Goal: Task Accomplishment & Management: Complete application form

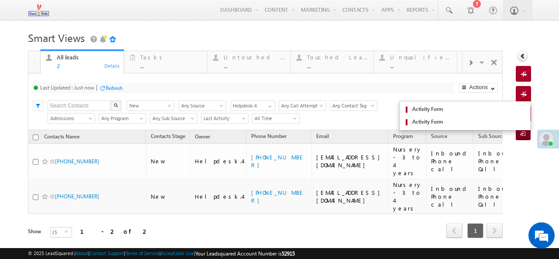
click at [517, 89] on div "Add New Contacts Activity Form Activity Form" at bounding box center [523, 94] width 15 height 16
click at [521, 94] on span at bounding box center [525, 94] width 8 height 9
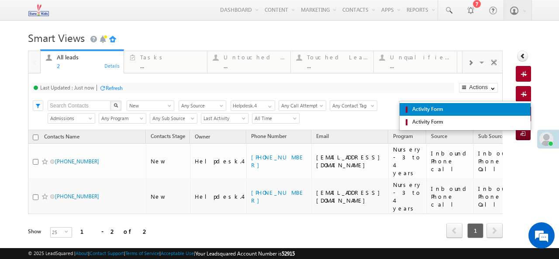
click at [509, 109] on span "Activity Form" at bounding box center [468, 109] width 116 height 8
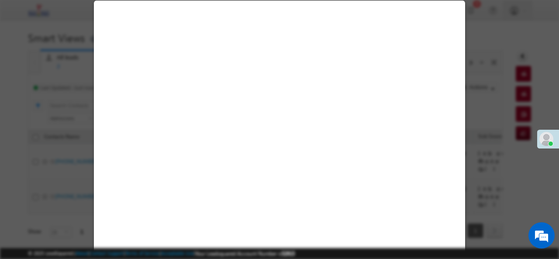
select select "Admissions"
select select "Inbound Phone call"
select select "Inbound Phone Call"
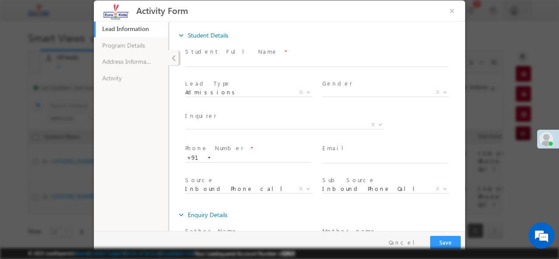
click at [230, 54] on label "Student Full Name" at bounding box center [231, 51] width 93 height 8
drag, startPoint x: 230, startPoint y: 63, endPoint x: 230, endPoint y: 67, distance: 4.4
click at [230, 67] on span at bounding box center [320, 62] width 271 height 10
paste input "Mahati"
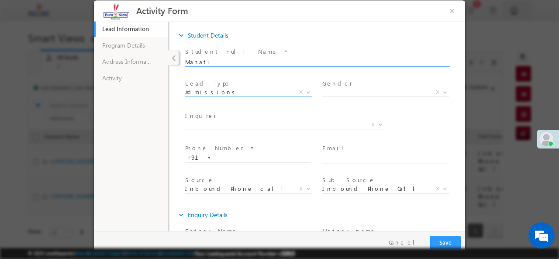
type input "Mahati"
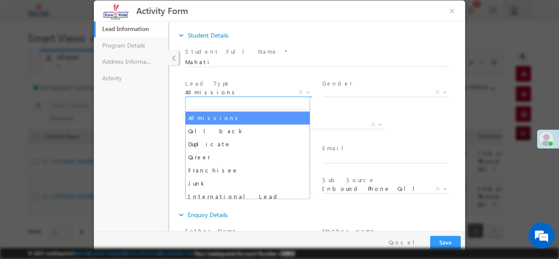
click at [230, 90] on span "Admissions" at bounding box center [238, 92] width 106 height 8
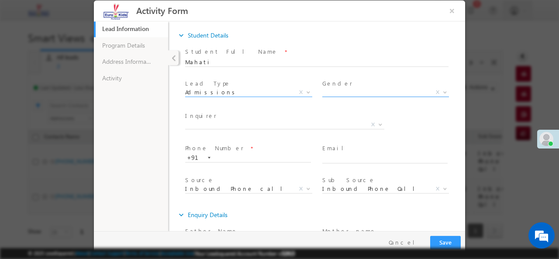
click at [360, 93] on span "X" at bounding box center [385, 92] width 127 height 9
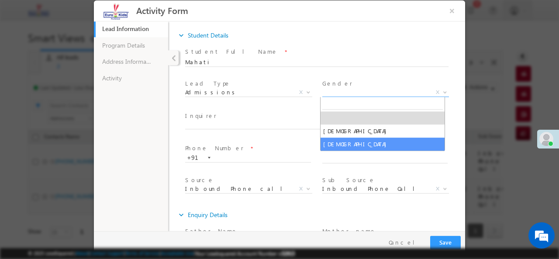
select select "[DEMOGRAPHIC_DATA]"
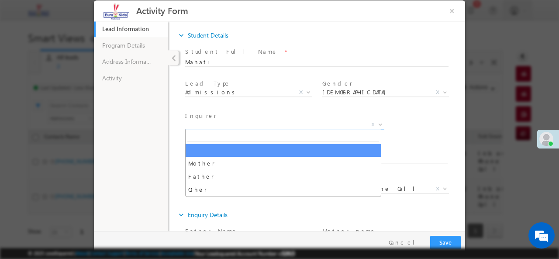
click at [245, 123] on span "X" at bounding box center [284, 124] width 199 height 9
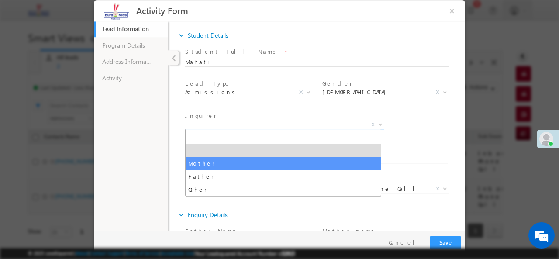
select select "Mother"
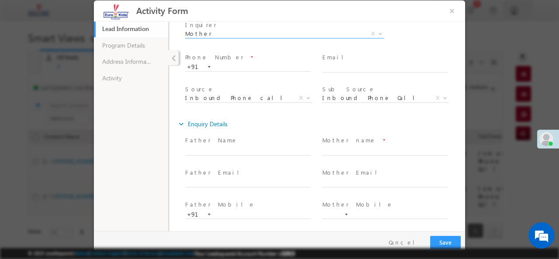
scroll to position [3, 0]
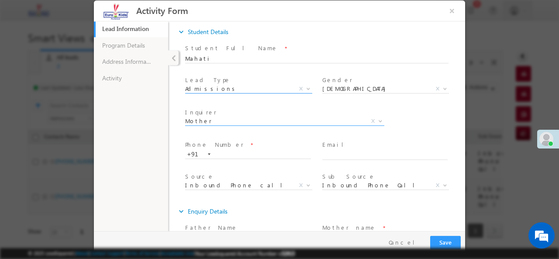
click at [277, 85] on span "Admissions" at bounding box center [238, 88] width 106 height 8
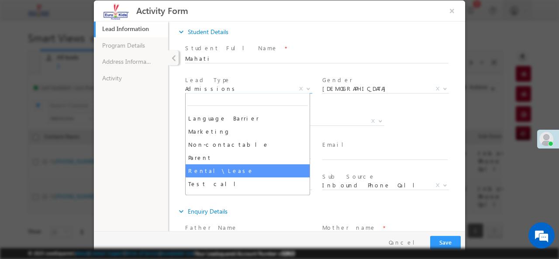
scroll to position [122, 0]
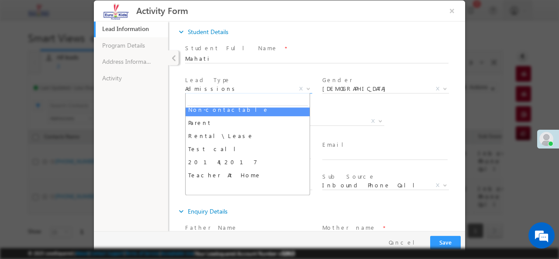
click at [334, 112] on span "Inquirer *" at bounding box center [283, 112] width 196 height 10
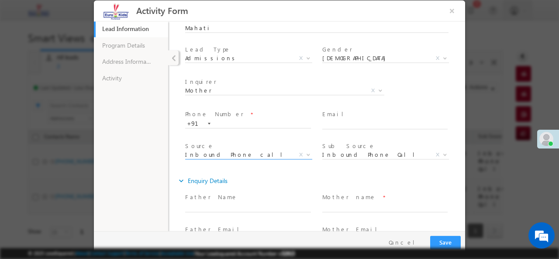
scroll to position [47, 0]
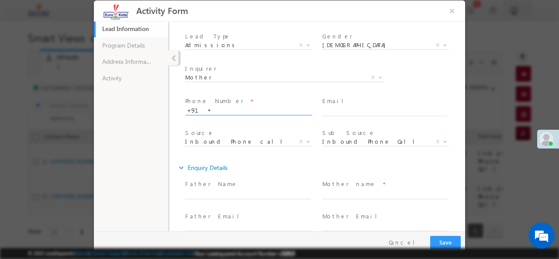
click at [276, 108] on input "text" at bounding box center [248, 110] width 126 height 9
paste input "8762504829"
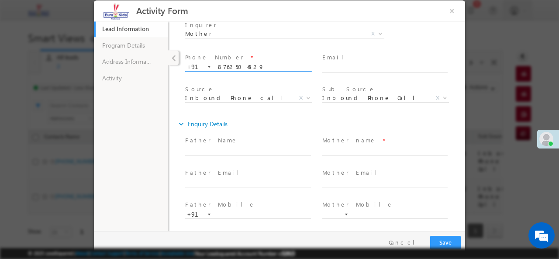
type input "8762504829"
click at [335, 147] on input "text" at bounding box center [385, 150] width 126 height 9
paste input "[PERSON_NAME]"
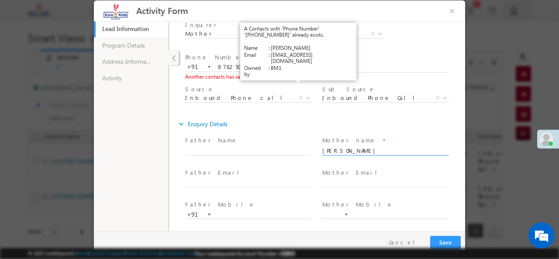
type input "[PERSON_NAME]"
click at [300, 76] on link "View Details" at bounding box center [296, 76] width 27 height 6
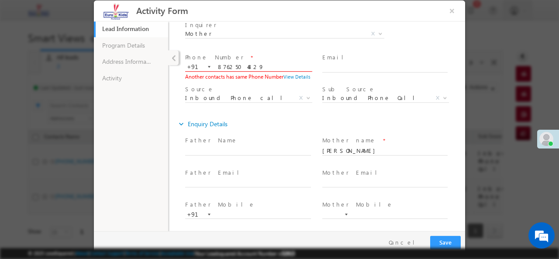
drag, startPoint x: 217, startPoint y: 64, endPoint x: 225, endPoint y: 75, distance: 13.1
click at [218, 64] on input "8762504829" at bounding box center [248, 66] width 126 height 9
click at [211, 66] on div at bounding box center [209, 67] width 3 height 2
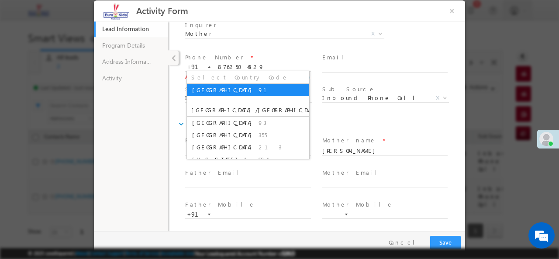
click at [259, 92] on span "91" at bounding box center [268, 89] width 19 height 7
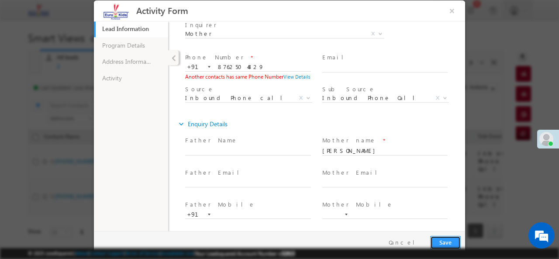
click at [449, 240] on button "Save" at bounding box center [445, 242] width 31 height 14
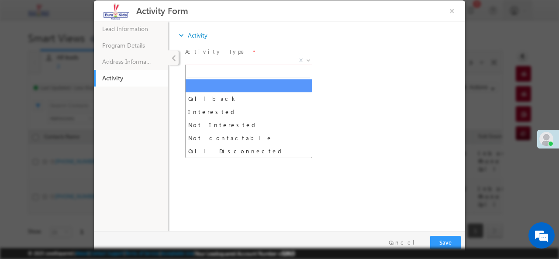
click at [222, 59] on span "X" at bounding box center [248, 60] width 127 height 9
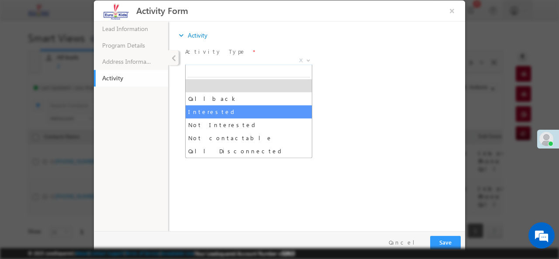
select select "Interested"
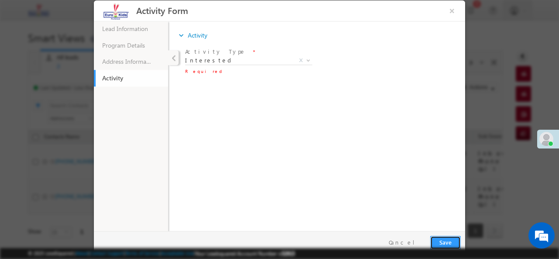
click at [449, 241] on button "Save" at bounding box center [445, 242] width 31 height 14
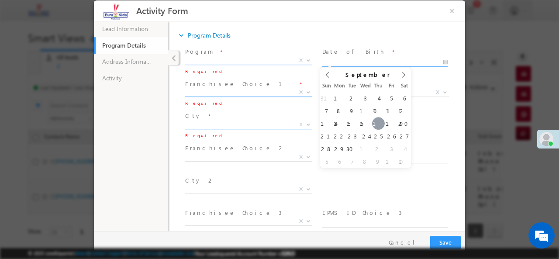
type input "[DATE]"
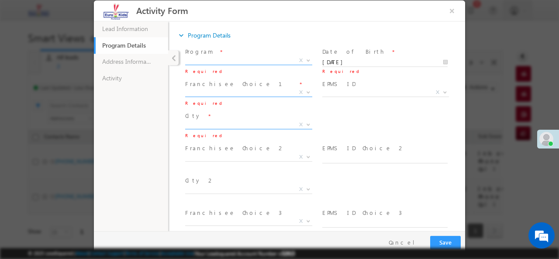
click at [276, 59] on span "X" at bounding box center [248, 60] width 127 height 9
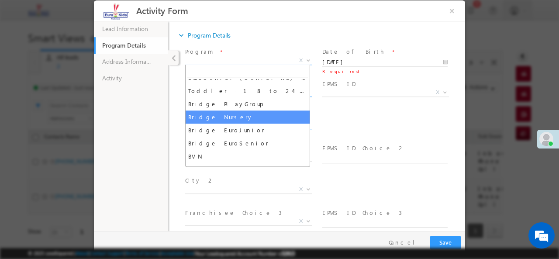
scroll to position [70, 0]
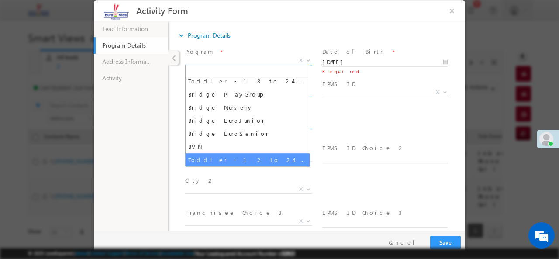
select select "Toddler - 12 to 24 Months"
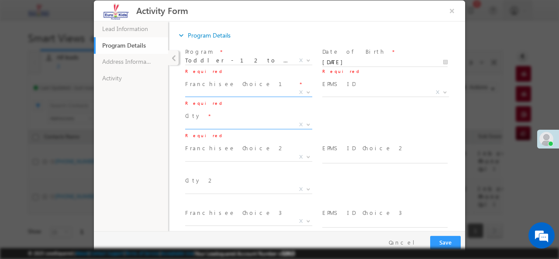
click at [300, 86] on span "*" at bounding box center [301, 84] width 2 height 10
click at [278, 89] on span "X" at bounding box center [248, 92] width 127 height 9
click at [307, 91] on b at bounding box center [308, 91] width 5 height 3
click at [306, 92] on b at bounding box center [308, 91] width 5 height 3
type input "j"
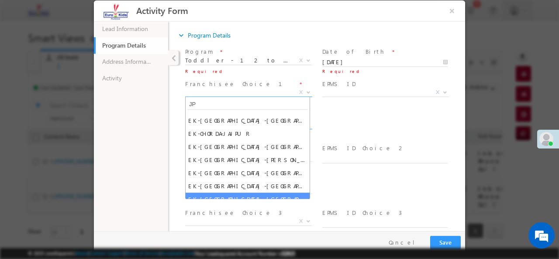
scroll to position [0, 0]
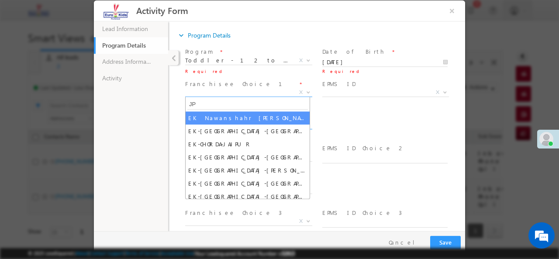
type input "J"
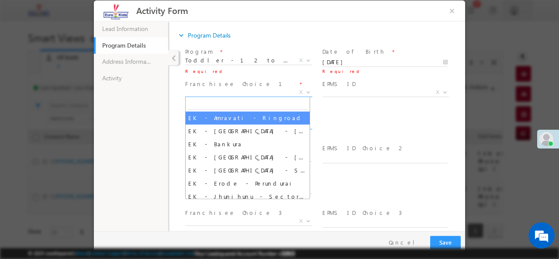
paste input "EK-[GEOGRAPHIC_DATA]-J P Nagar-2nd Phae-14th Main"
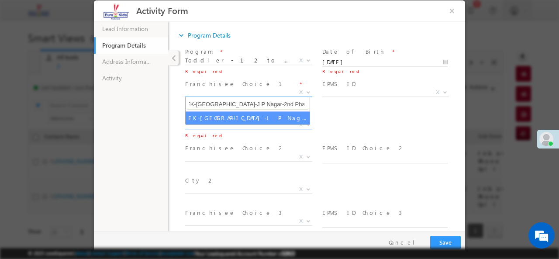
type input "EK-[GEOGRAPHIC_DATA]-J P Nagar-2nd Phae-14th Main"
select select "EK-[GEOGRAPHIC_DATA]-J P Nagar-2nd Phae-14th Main"
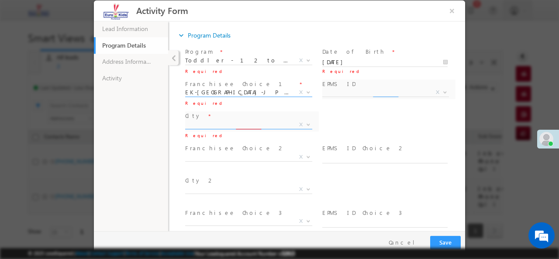
select select "[GEOGRAPHIC_DATA]"
select select "1546"
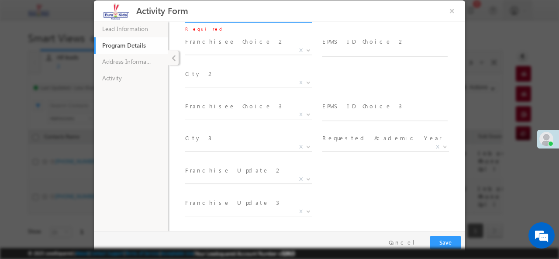
scroll to position [0, 0]
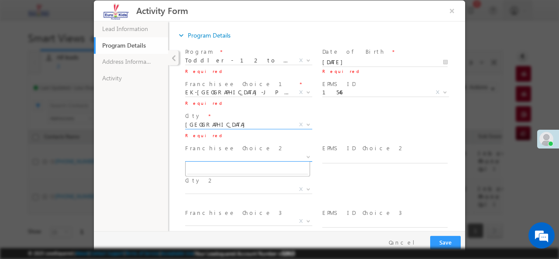
click at [307, 156] on b at bounding box center [308, 156] width 5 height 3
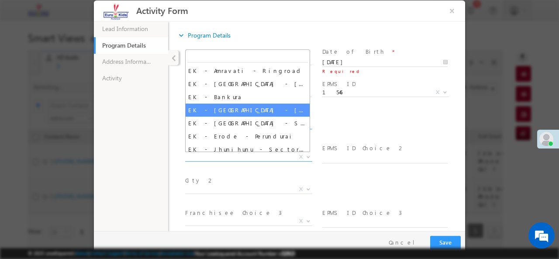
paste input "EK-[GEOGRAPHIC_DATA]-[GEOGRAPHIC_DATA]"
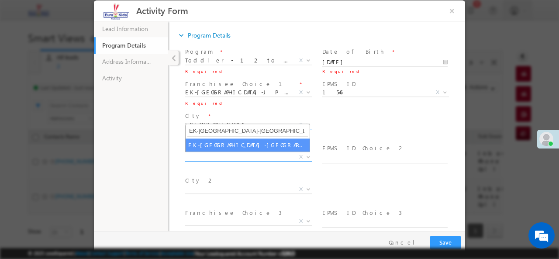
type input "EK-[GEOGRAPHIC_DATA]-[GEOGRAPHIC_DATA]"
select select "Yes"
select select "EK-[GEOGRAPHIC_DATA]-[GEOGRAPHIC_DATA]"
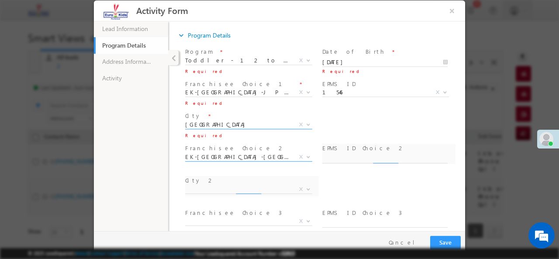
type input "152"
select select "[GEOGRAPHIC_DATA]"
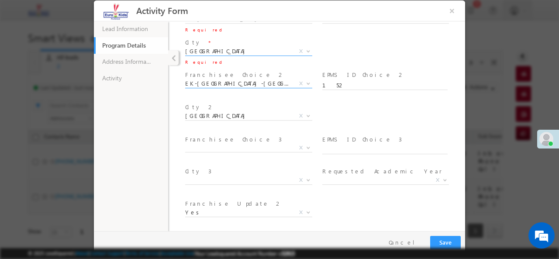
scroll to position [107, 0]
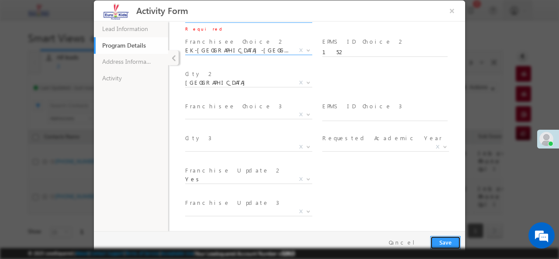
click at [439, 242] on button "Save" at bounding box center [445, 242] width 31 height 14
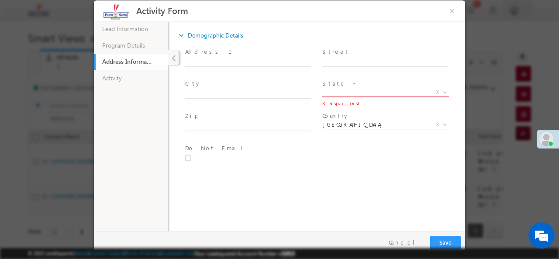
click at [359, 89] on span "X" at bounding box center [385, 92] width 127 height 9
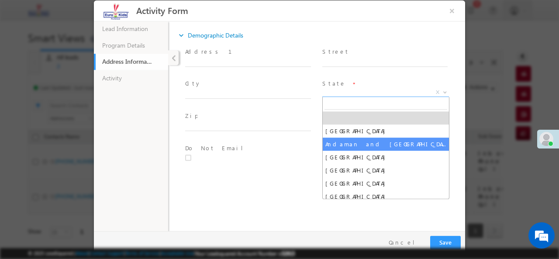
type input "B"
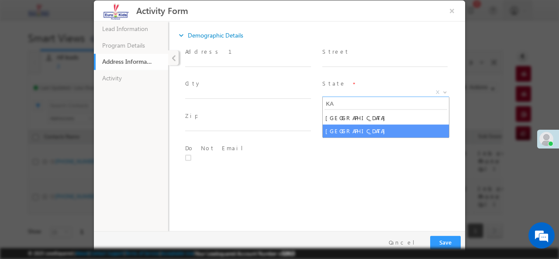
type input "KA"
select select "[GEOGRAPHIC_DATA]"
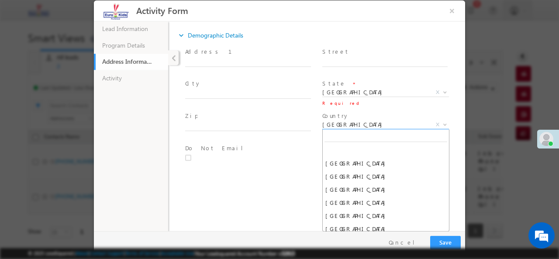
click at [353, 121] on span "[GEOGRAPHIC_DATA]" at bounding box center [375, 124] width 106 height 8
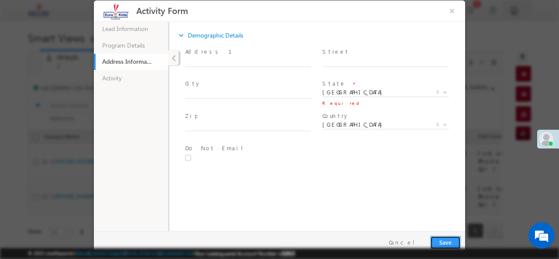
click at [450, 242] on button "Save" at bounding box center [445, 242] width 31 height 14
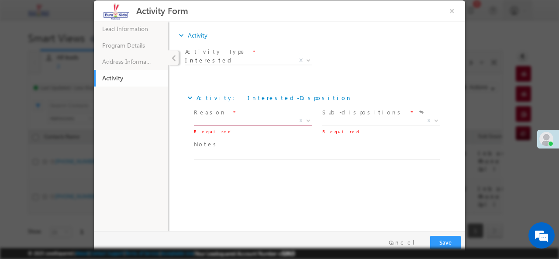
click at [242, 118] on span "X" at bounding box center [253, 120] width 118 height 9
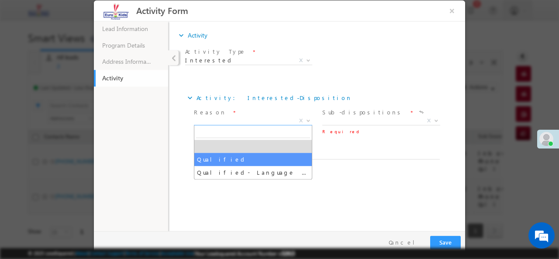
select select "Qualified"
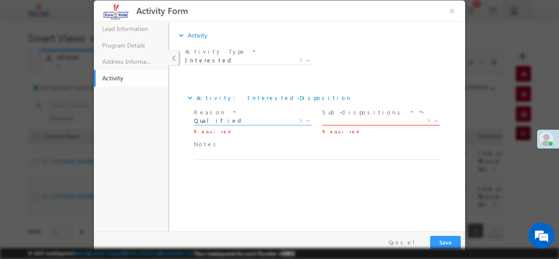
click at [350, 121] on span "X" at bounding box center [381, 120] width 118 height 9
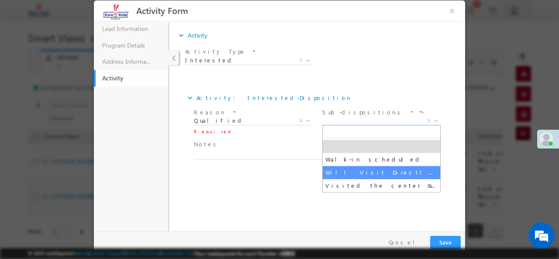
select select "Will Visit Directly (In Week)"
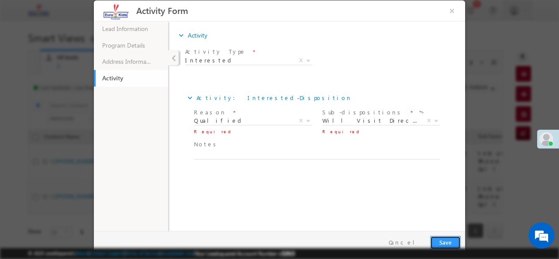
click at [452, 239] on button "Save" at bounding box center [445, 242] width 31 height 14
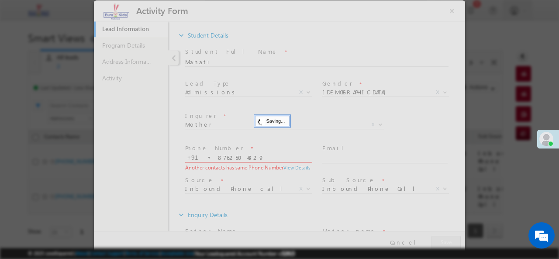
scroll to position [0, 0]
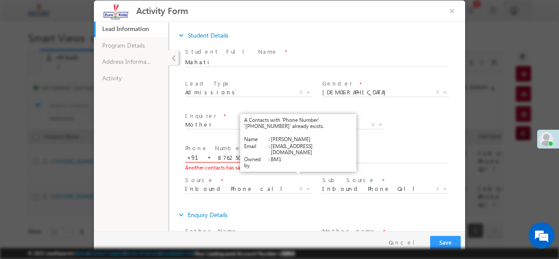
click at [305, 168] on link "View Details" at bounding box center [296, 167] width 27 height 6
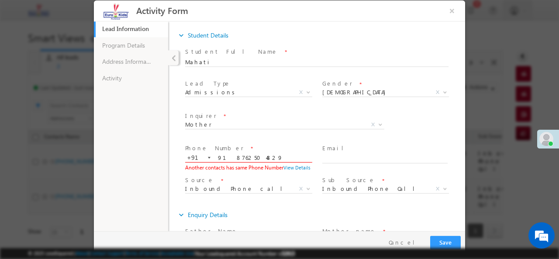
type input "918762504829"
click at [448, 241] on button "Save" at bounding box center [445, 242] width 31 height 14
